Goal: Transaction & Acquisition: Purchase product/service

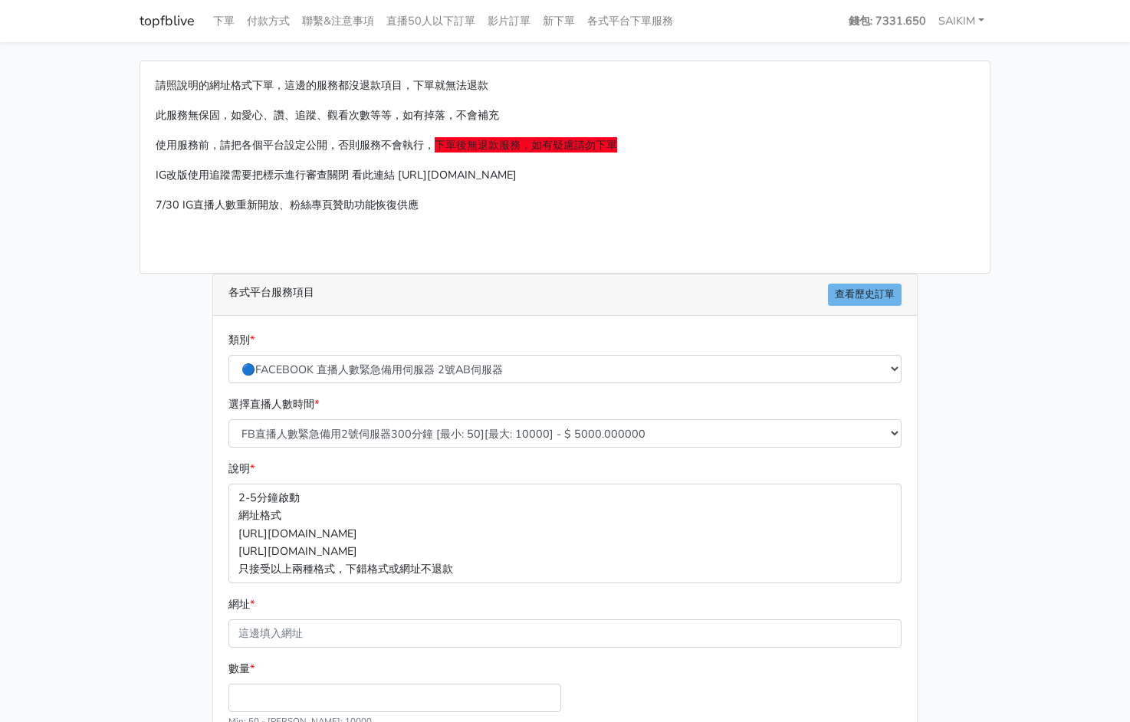
select select "577"
click at [228, 419] on select "FB直播人數緊急備用2號伺服器300分鐘 [最小: 50][最大: 10000] - $ 5000.000000 FB直播人數緊急備用2號伺服器60分鐘 [最…" at bounding box center [564, 433] width 673 height 28
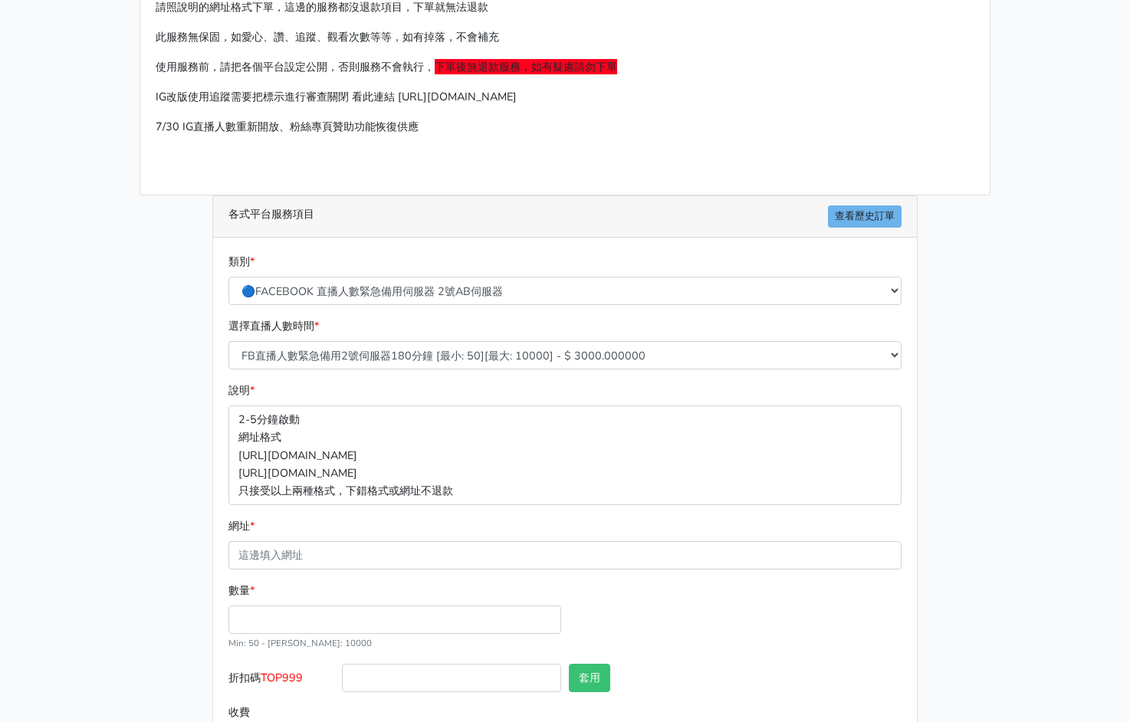
scroll to position [146, 0]
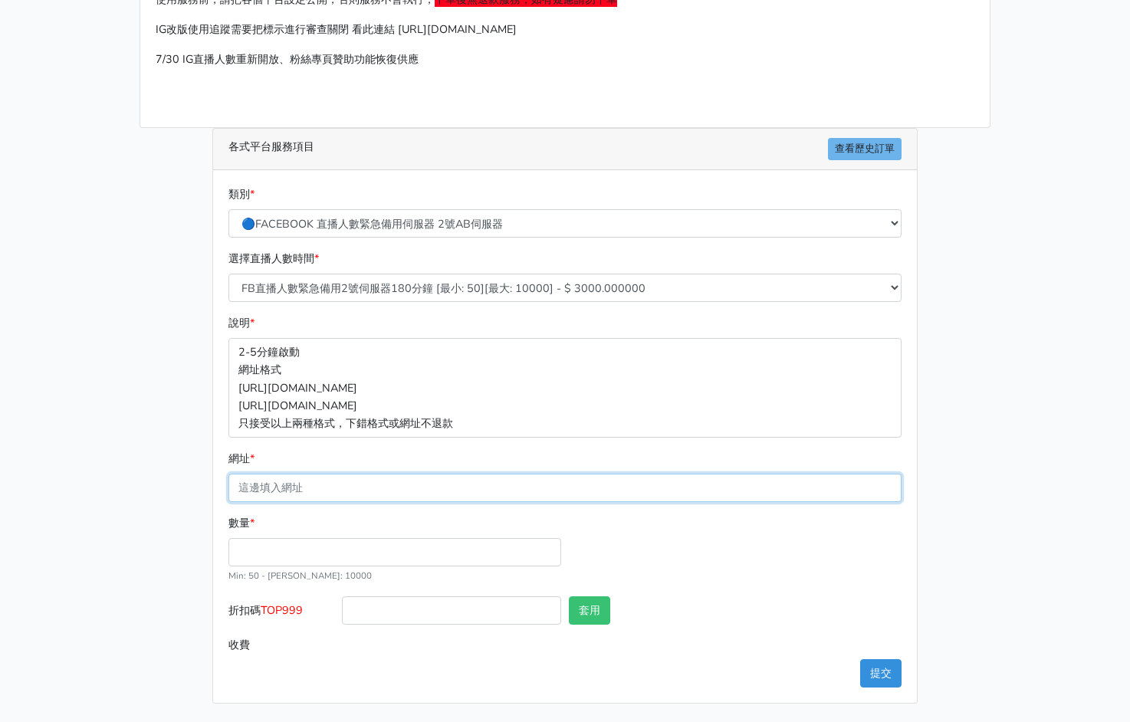
click at [372, 486] on input "網址 *" at bounding box center [564, 488] width 673 height 28
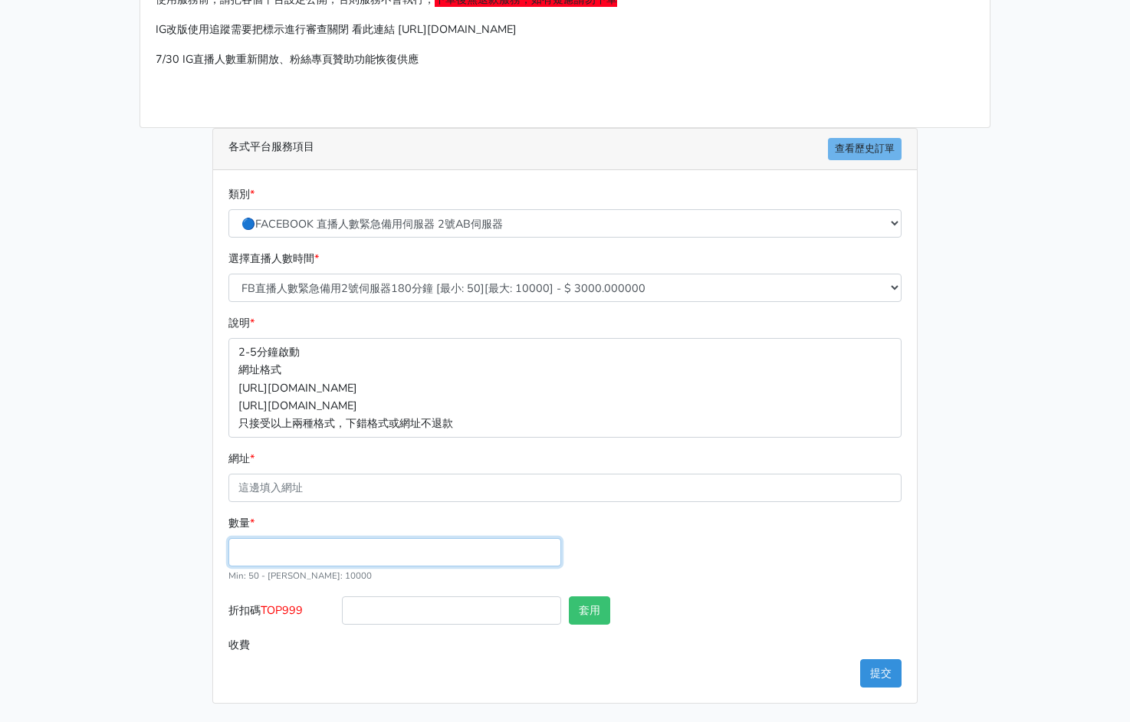
click at [270, 549] on input "數量 *" at bounding box center [394, 552] width 333 height 28
type input "300"
type input "900.000"
click at [283, 614] on span "TOP999" at bounding box center [282, 610] width 42 height 15
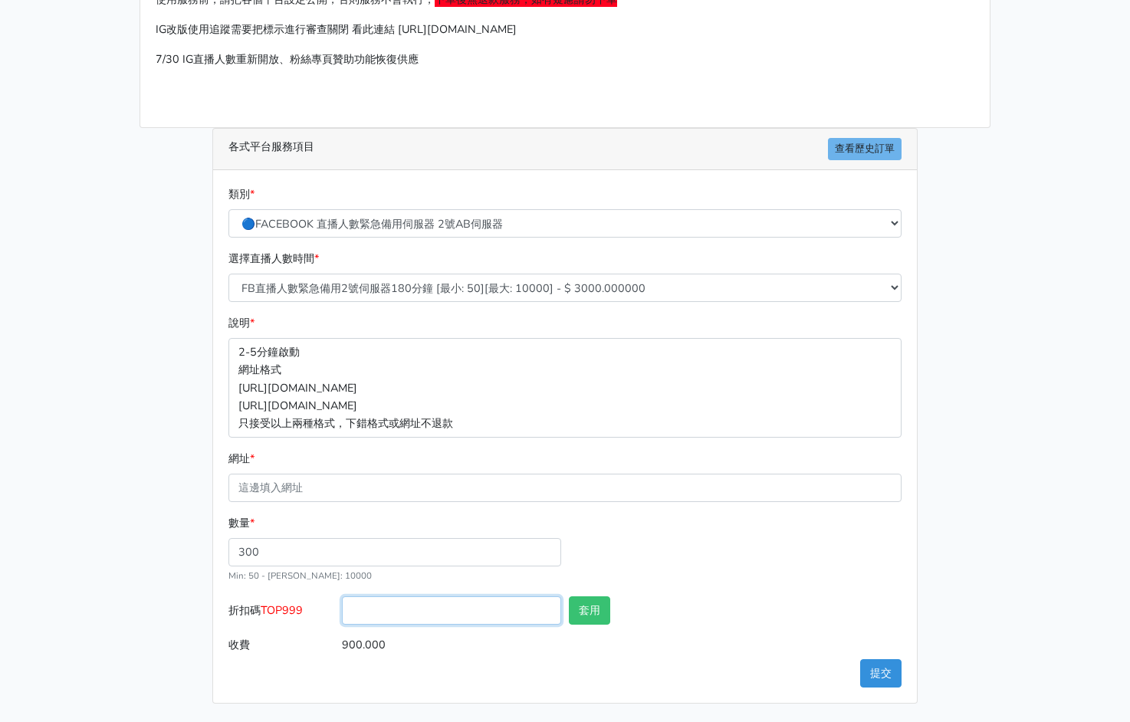
click at [342, 614] on input "折扣碼 TOP999" at bounding box center [451, 610] width 219 height 28
click at [283, 614] on span "TOP999" at bounding box center [282, 610] width 42 height 15
click at [342, 614] on input "折扣碼 TOP999" at bounding box center [451, 610] width 219 height 28
copy span "TOP999"
click at [455, 597] on input "折扣碼 TOP999" at bounding box center [451, 610] width 219 height 28
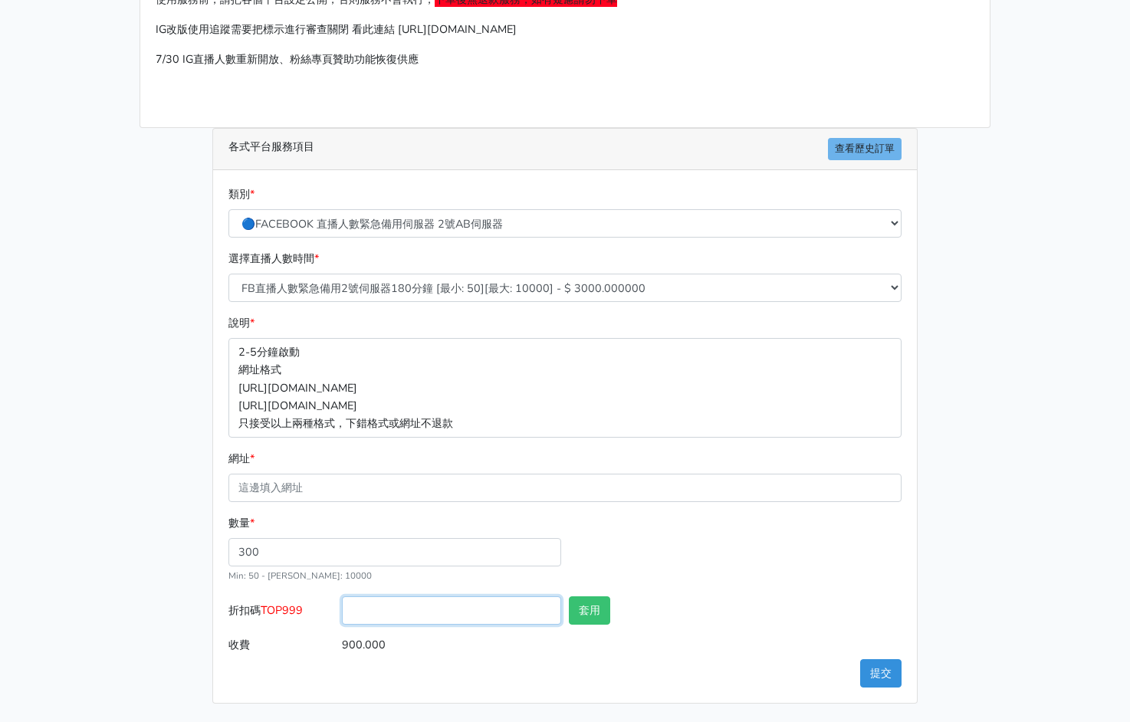
paste input "TOP999"
type input "TOP456"
click at [577, 605] on button "套用" at bounding box center [589, 610] width 41 height 28
type input "套用成功"
type input "864.000"
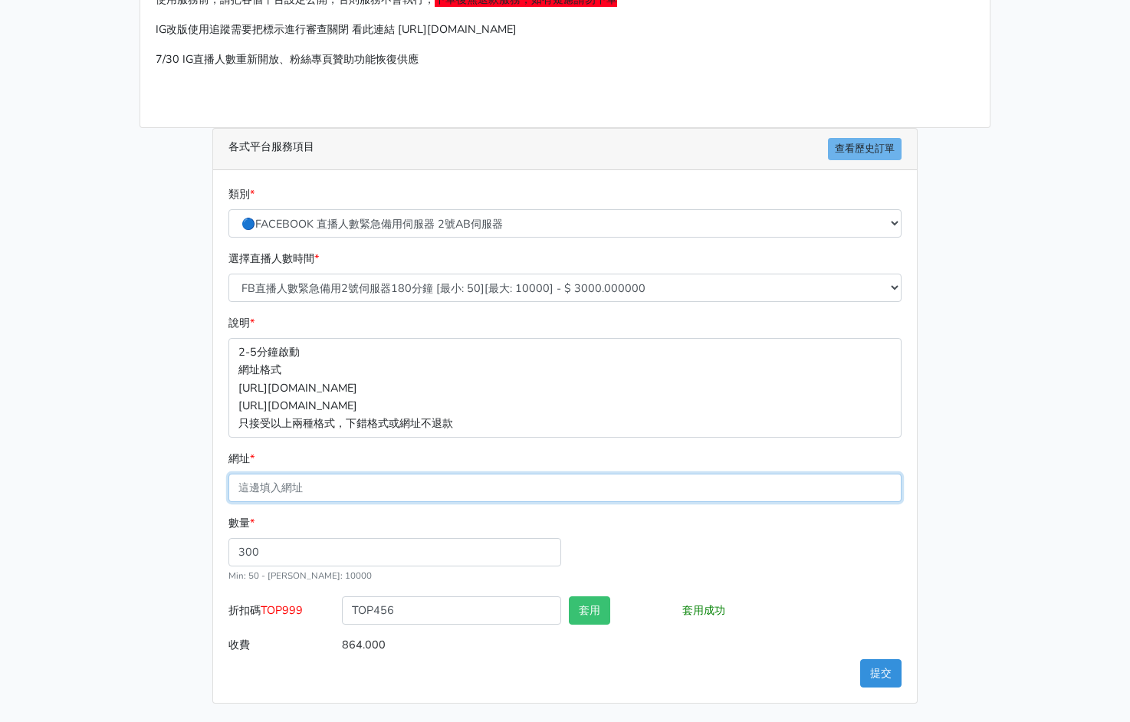
click at [428, 495] on input "網址 *" at bounding box center [564, 488] width 673 height 28
paste input "[URL][DOMAIN_NAME]"
type input "[URL][DOMAIN_NAME]"
click at [593, 611] on button "套用" at bounding box center [589, 610] width 41 height 28
click at [876, 665] on button "提交" at bounding box center [880, 673] width 41 height 28
